Goal: Transaction & Acquisition: Download file/media

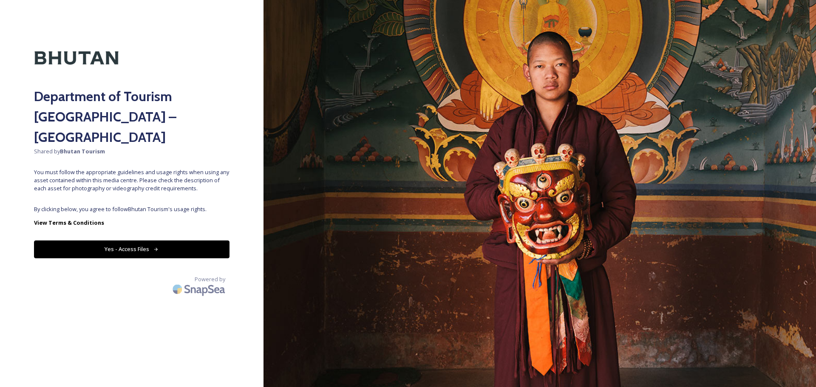
click at [199, 241] on button "Yes - Access Files" at bounding box center [132, 249] width 196 height 17
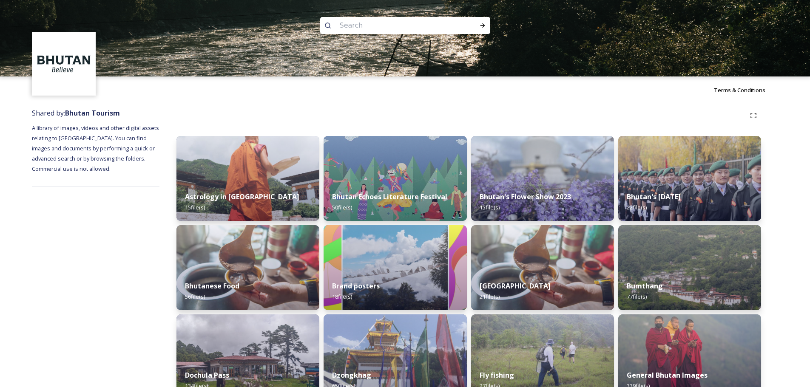
click at [368, 23] on input at bounding box center [393, 25] width 116 height 19
type input "gangtey goenpa"
click at [483, 23] on icon at bounding box center [482, 25] width 7 height 7
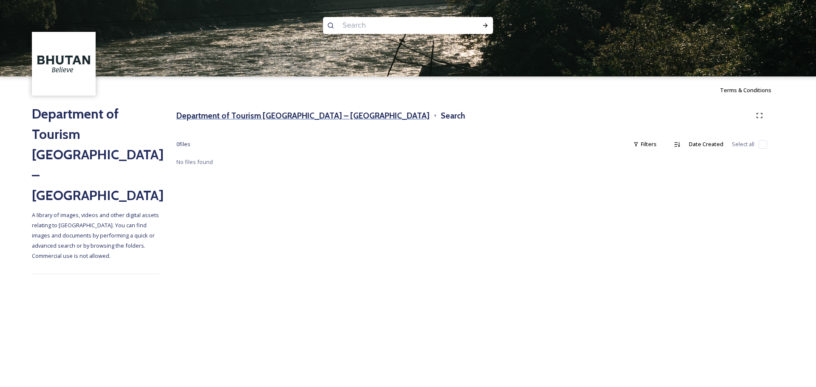
click at [309, 114] on h3 "Department of Tourism [GEOGRAPHIC_DATA] – [GEOGRAPHIC_DATA]" at bounding box center [302, 116] width 253 height 12
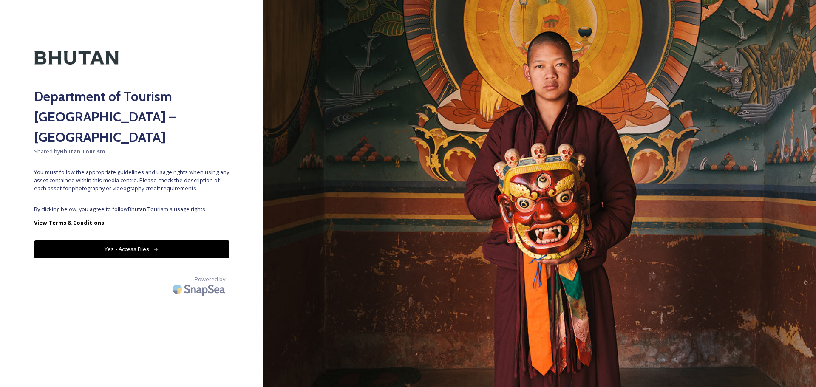
click at [133, 241] on button "Yes - Access Files" at bounding box center [132, 249] width 196 height 17
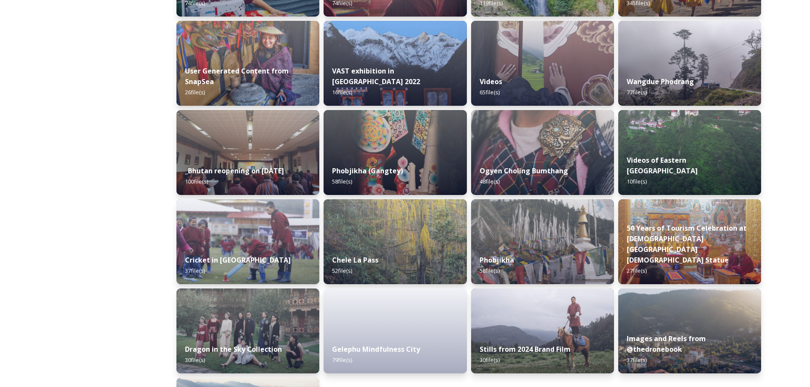
scroll to position [922, 0]
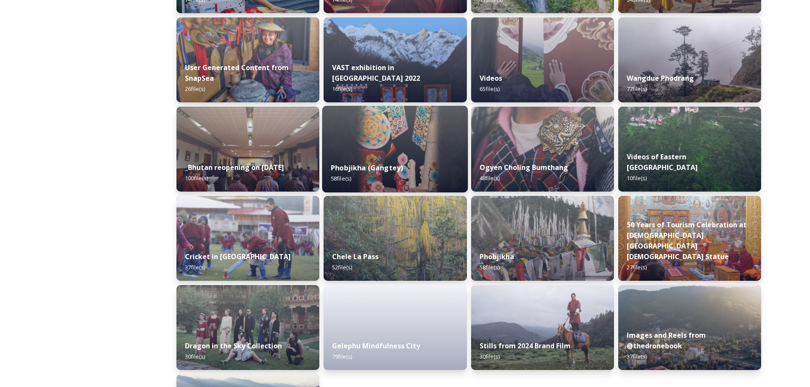
click at [432, 148] on img at bounding box center [395, 149] width 146 height 87
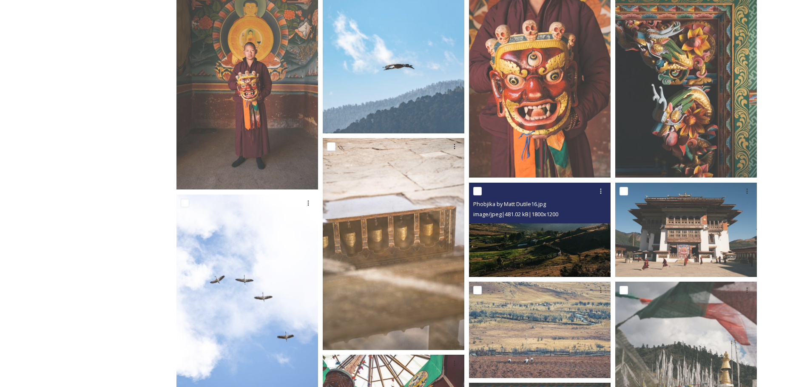
scroll to position [298, 0]
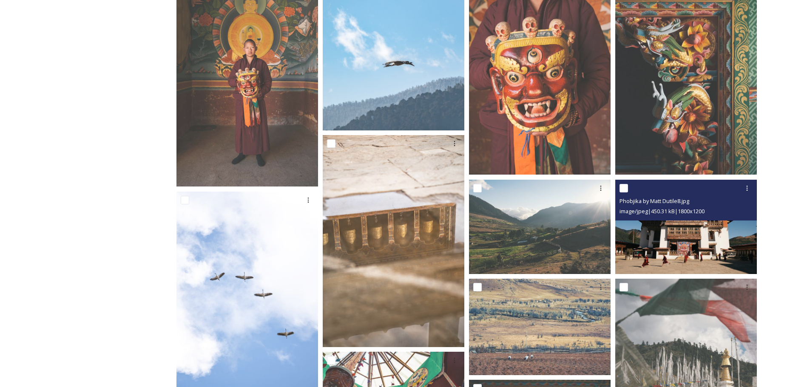
click at [673, 248] on img at bounding box center [686, 226] width 142 height 94
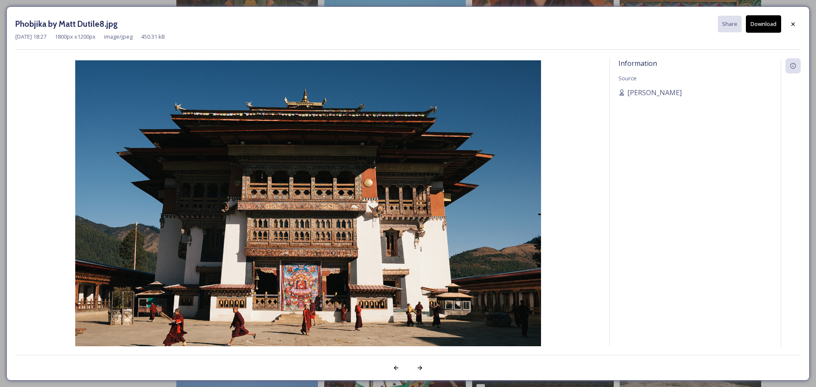
click at [772, 23] on button "Download" at bounding box center [763, 23] width 35 height 17
click at [795, 21] on icon at bounding box center [793, 24] width 7 height 7
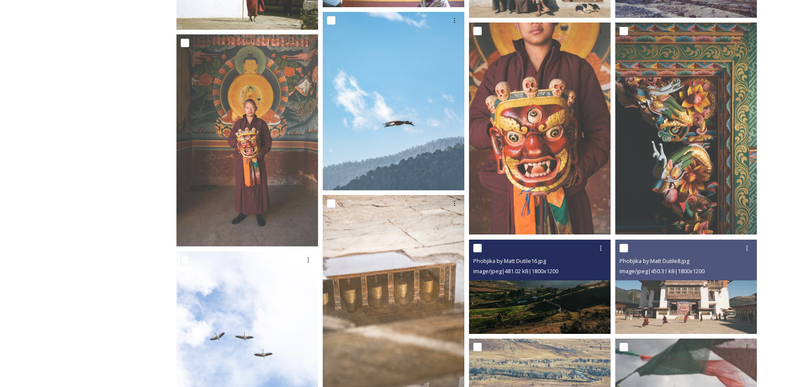
scroll to position [0, 0]
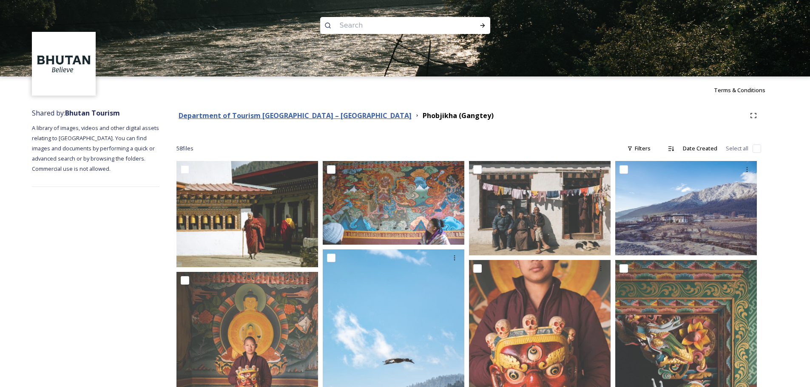
click at [308, 116] on strong "Department of Tourism [GEOGRAPHIC_DATA] – [GEOGRAPHIC_DATA]" at bounding box center [295, 115] width 233 height 9
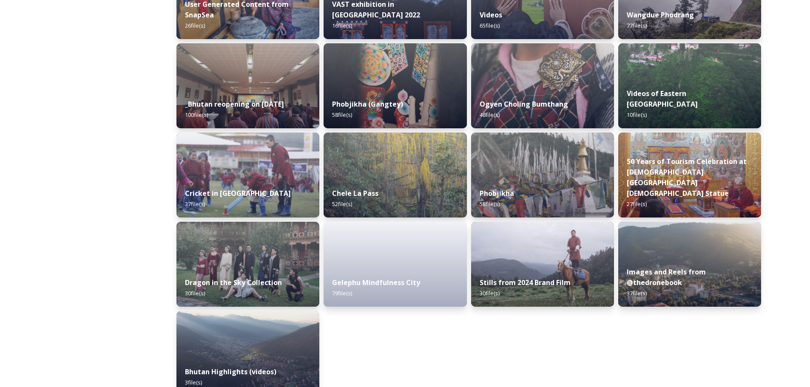
scroll to position [1003, 0]
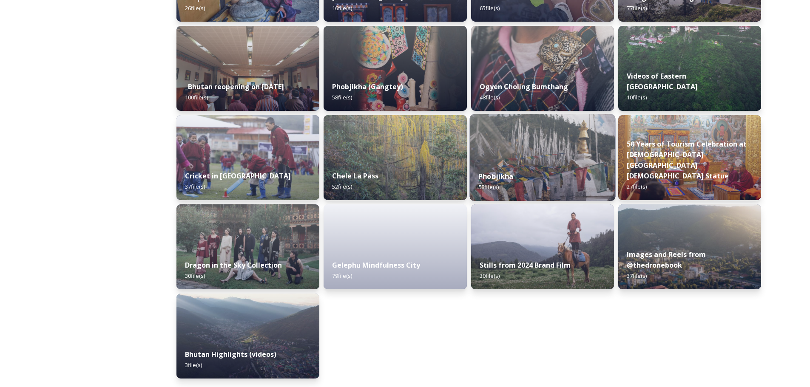
click at [560, 179] on div "Phobjikha 58 file(s)" at bounding box center [542, 181] width 146 height 39
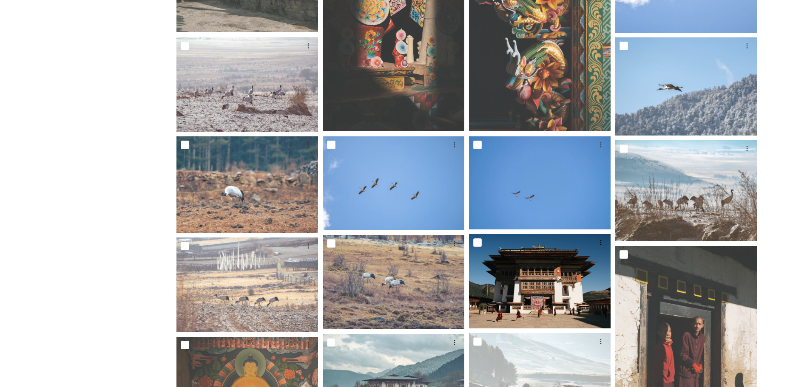
scroll to position [383, 0]
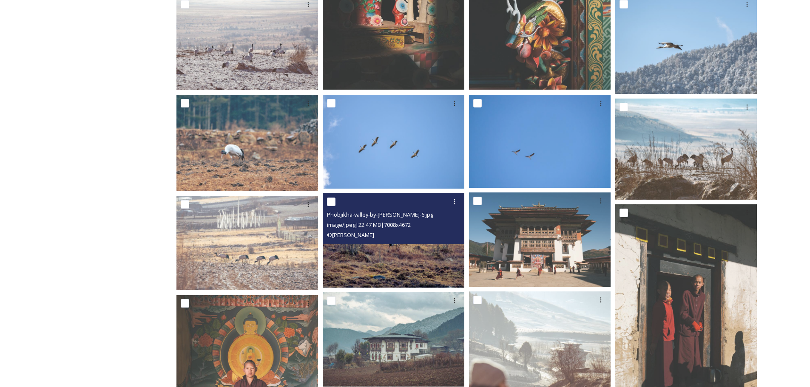
click at [382, 253] on img at bounding box center [394, 240] width 142 height 94
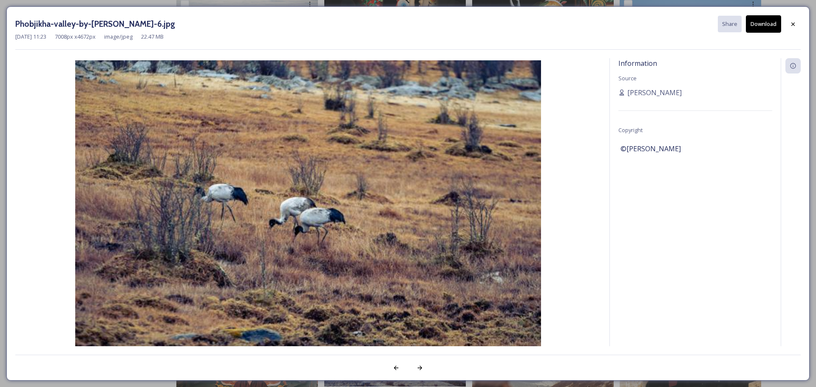
click at [767, 28] on button "Download" at bounding box center [763, 23] width 35 height 17
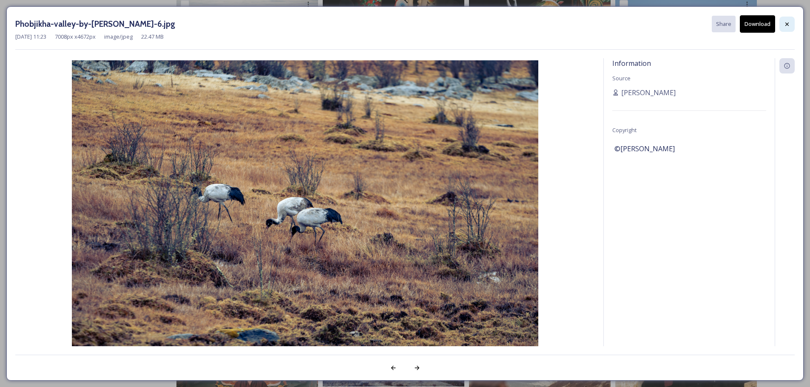
click at [792, 24] on div at bounding box center [786, 24] width 15 height 15
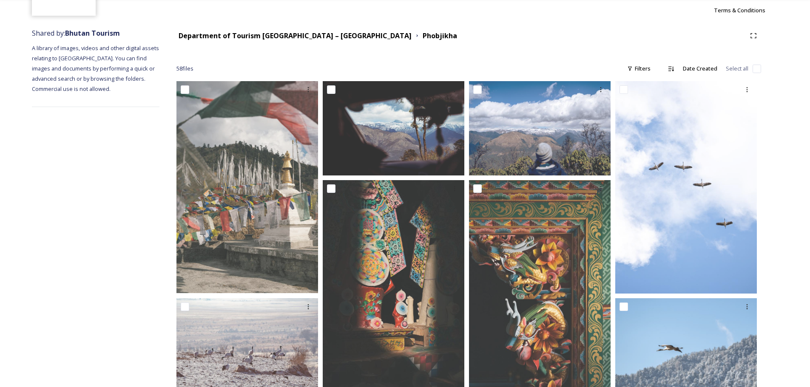
scroll to position [0, 0]
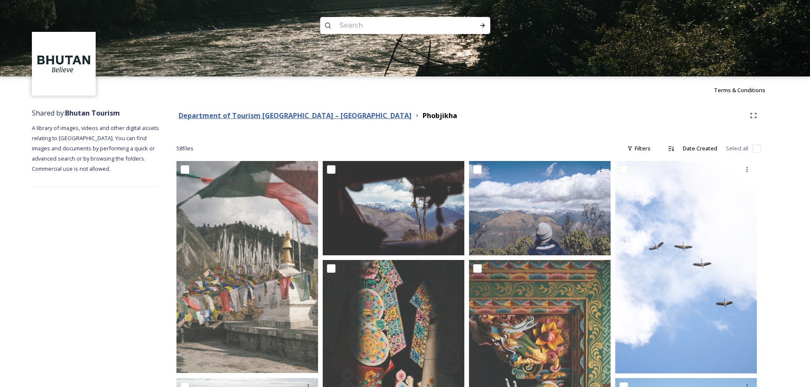
click at [307, 114] on strong "Department of Tourism [GEOGRAPHIC_DATA] – [GEOGRAPHIC_DATA]" at bounding box center [295, 115] width 233 height 9
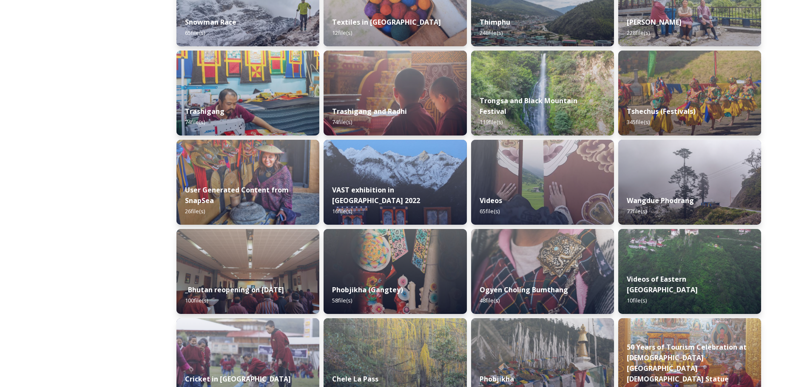
scroll to position [808, 0]
